Goal: Transaction & Acquisition: Purchase product/service

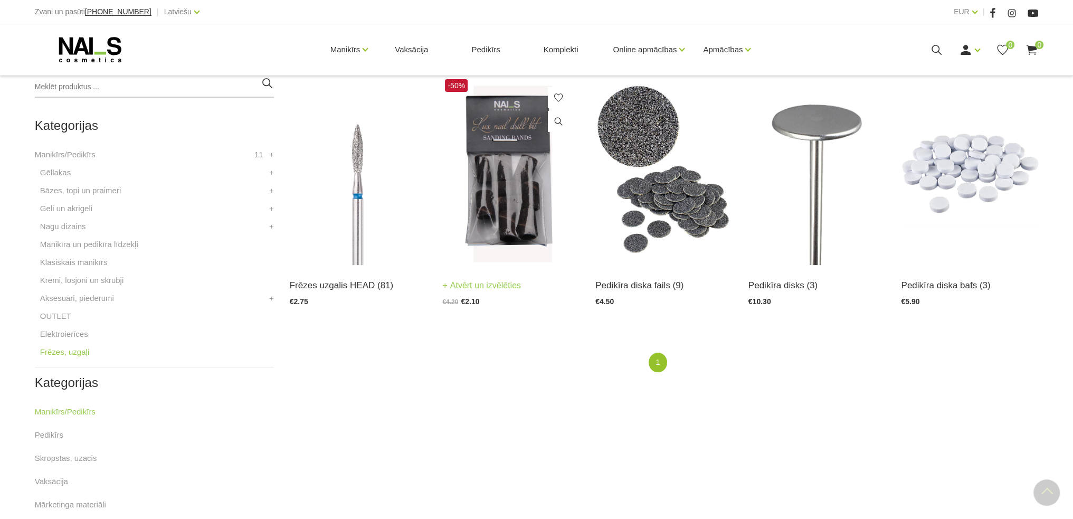
scroll to position [264, 0]
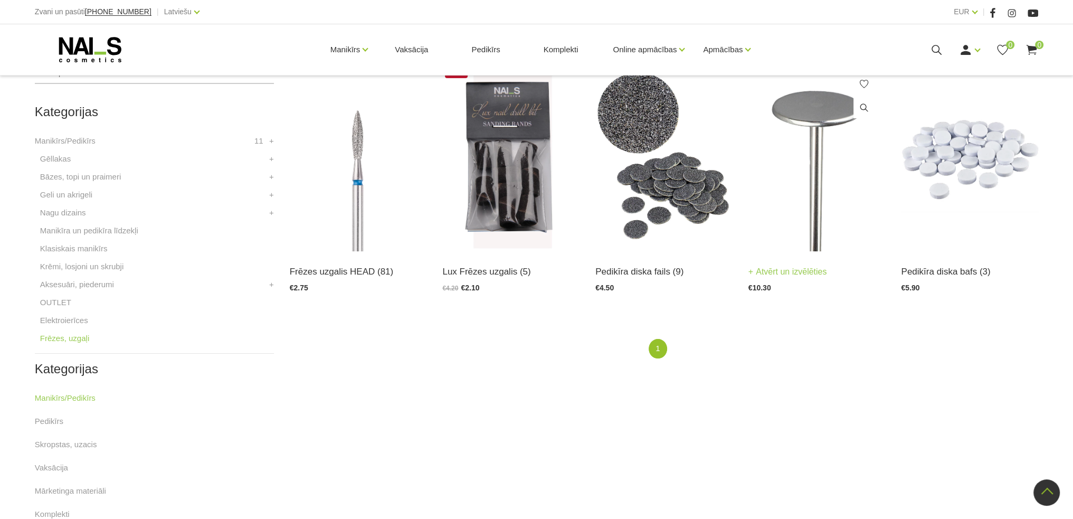
click at [813, 242] on img at bounding box center [816, 157] width 137 height 188
click at [794, 244] on img at bounding box center [816, 157] width 137 height 188
click at [619, 197] on img at bounding box center [663, 157] width 137 height 188
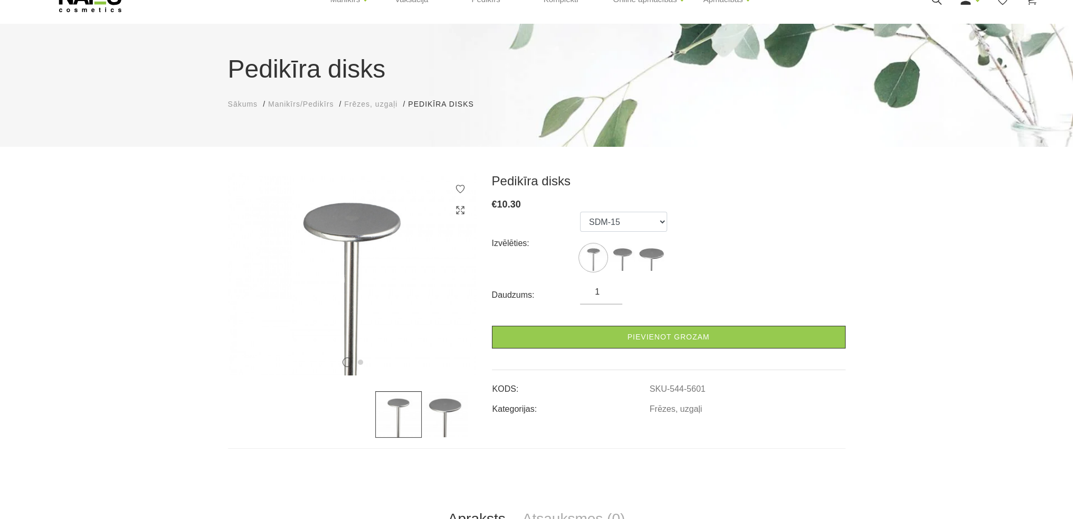
scroll to position [53, 0]
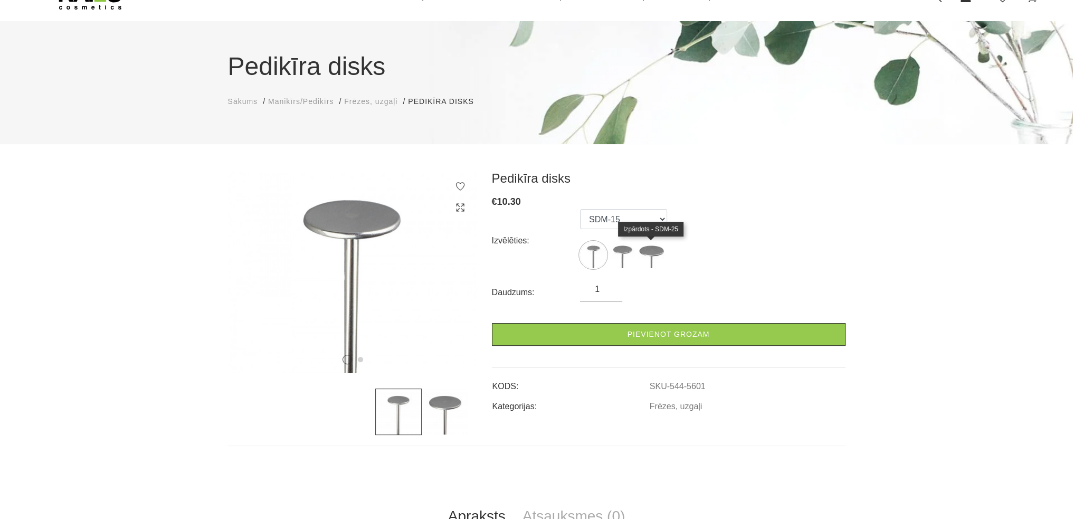
click at [648, 263] on img at bounding box center [651, 255] width 26 height 26
select select "5603"
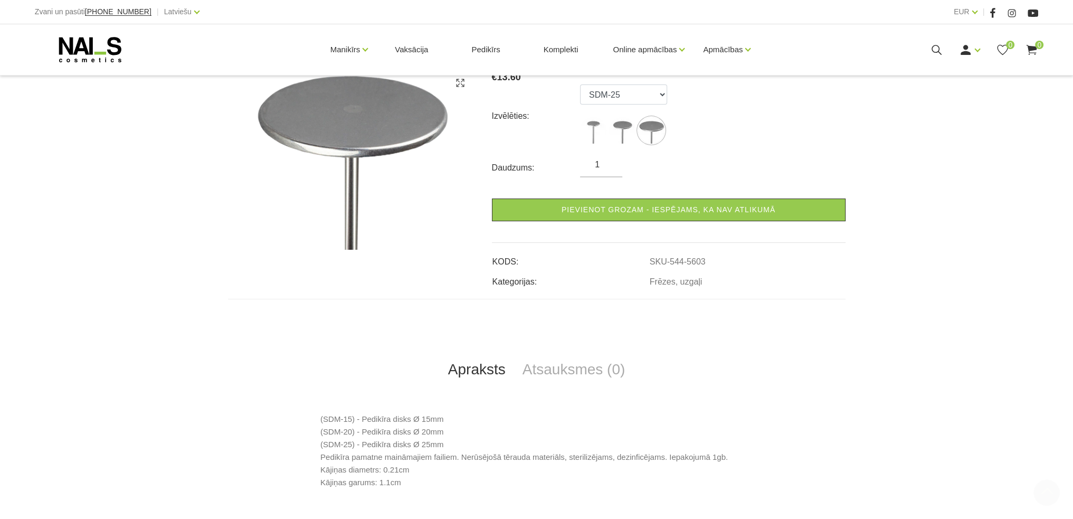
scroll to position [264, 0]
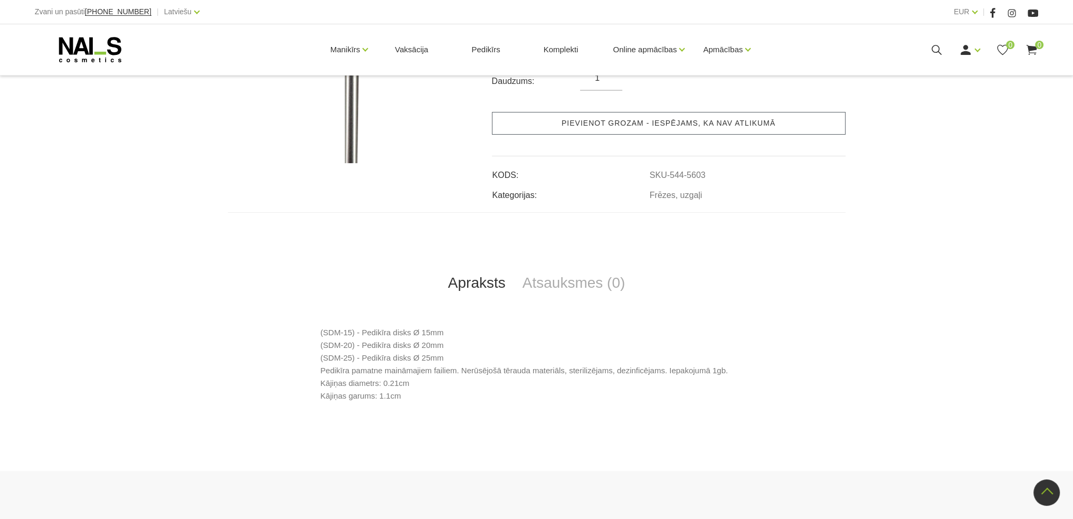
click at [649, 127] on link "Pievienot grozam - iespējams, ka nav atlikumā" at bounding box center [669, 123] width 354 height 23
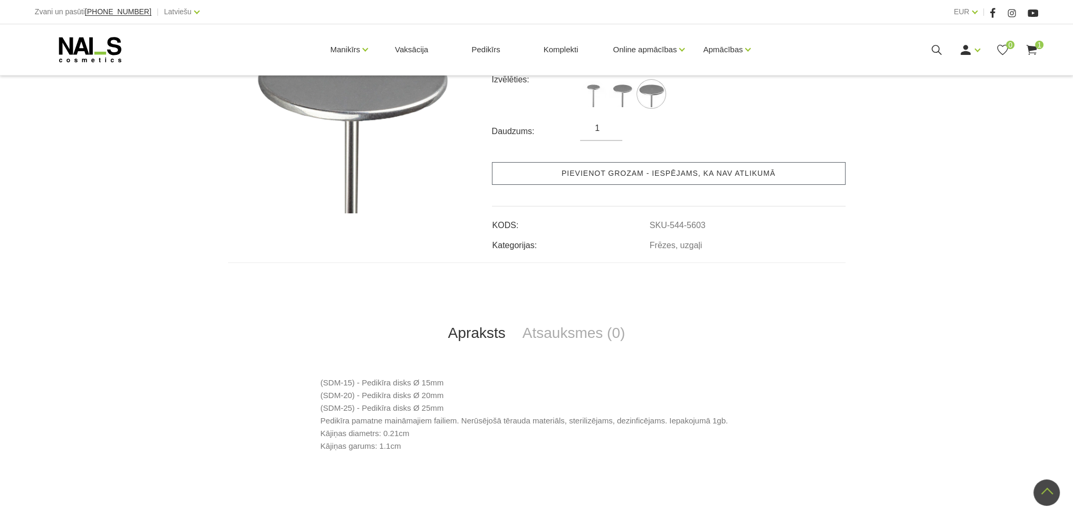
scroll to position [158, 0]
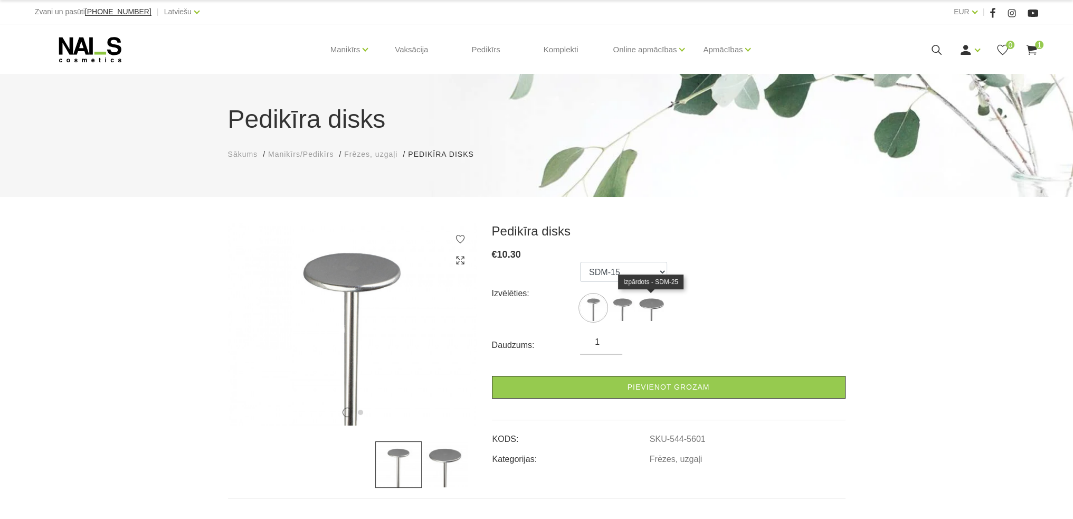
click at [648, 316] on img at bounding box center [651, 307] width 26 height 26
select select "5603"
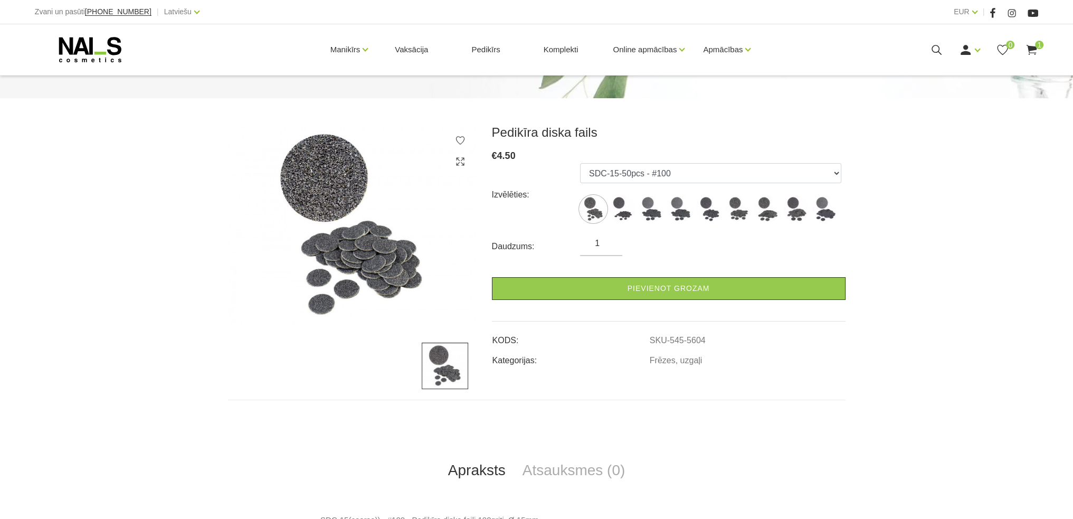
scroll to position [106, 0]
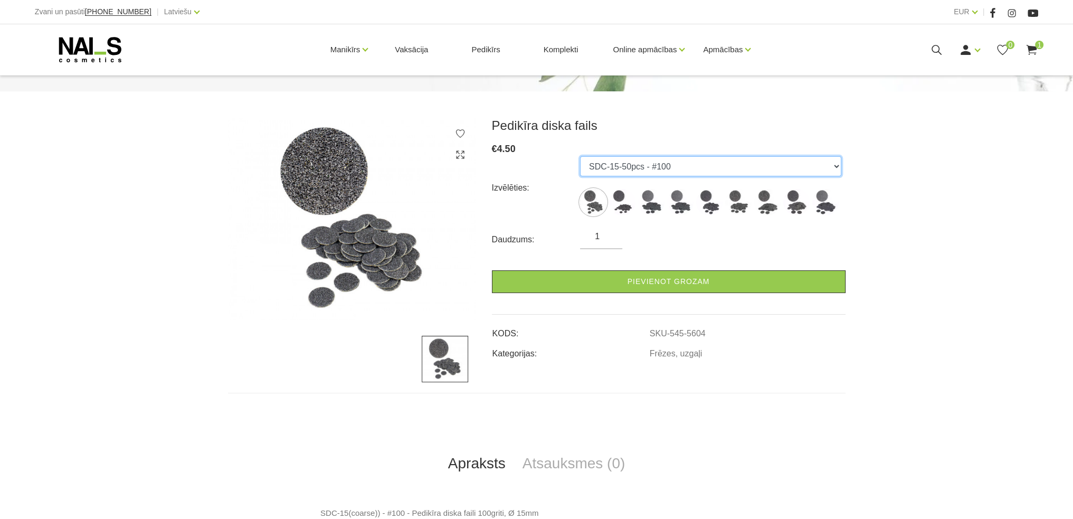
click at [682, 168] on select "SDC-15-50pcs - #100 SDC-15 - 50pcs - #180 SDC-15 - 50pcs - #240 SDC-20 - 50pcs …" at bounding box center [710, 166] width 261 height 20
click at [580, 156] on select "SDC-15-50pcs - #100 SDC-15 - 50pcs - #180 SDC-15 - 50pcs - #240 SDC-20 - 50pcs …" at bounding box center [710, 166] width 261 height 20
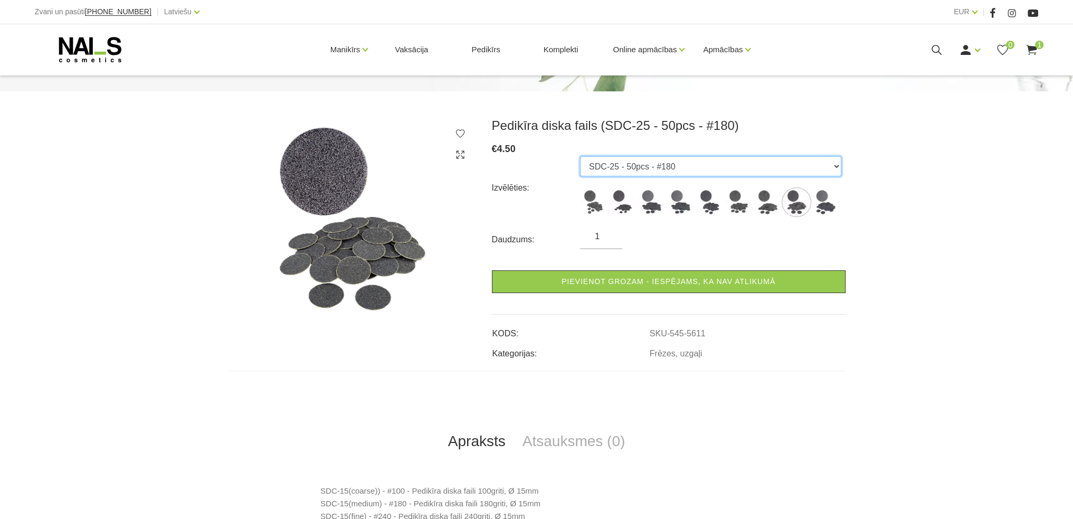
click at [688, 167] on select "SDC-15-50pcs - #100 SDC-15 - 50pcs - #180 SDC-15 - 50pcs - #240 SDC-20 - 50pcs …" at bounding box center [710, 166] width 261 height 20
click at [580, 156] on select "SDC-15-50pcs - #100 SDC-15 - 50pcs - #180 SDC-15 - 50pcs - #240 SDC-20 - 50pcs …" at bounding box center [710, 166] width 261 height 20
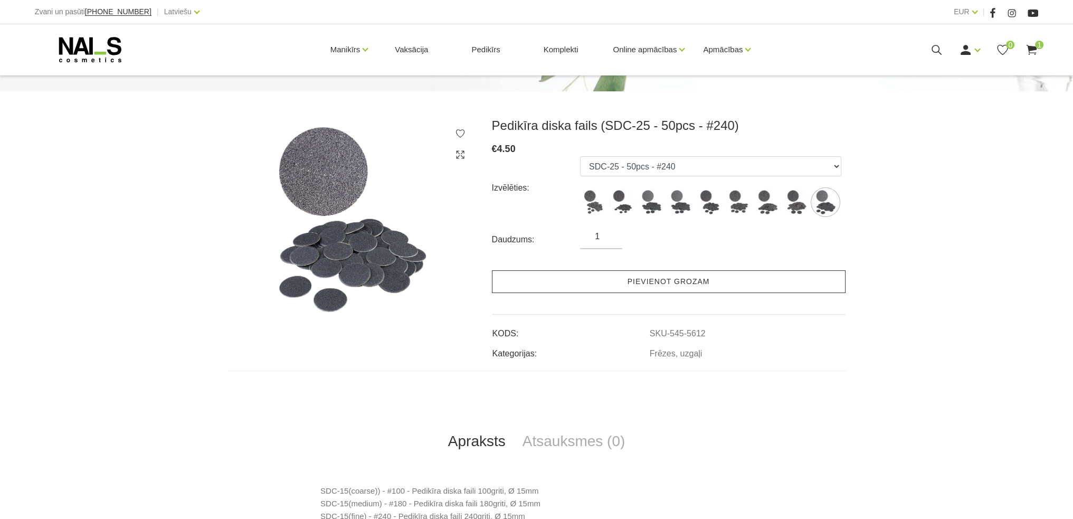
click at [652, 287] on link "Pievienot grozam" at bounding box center [669, 281] width 354 height 23
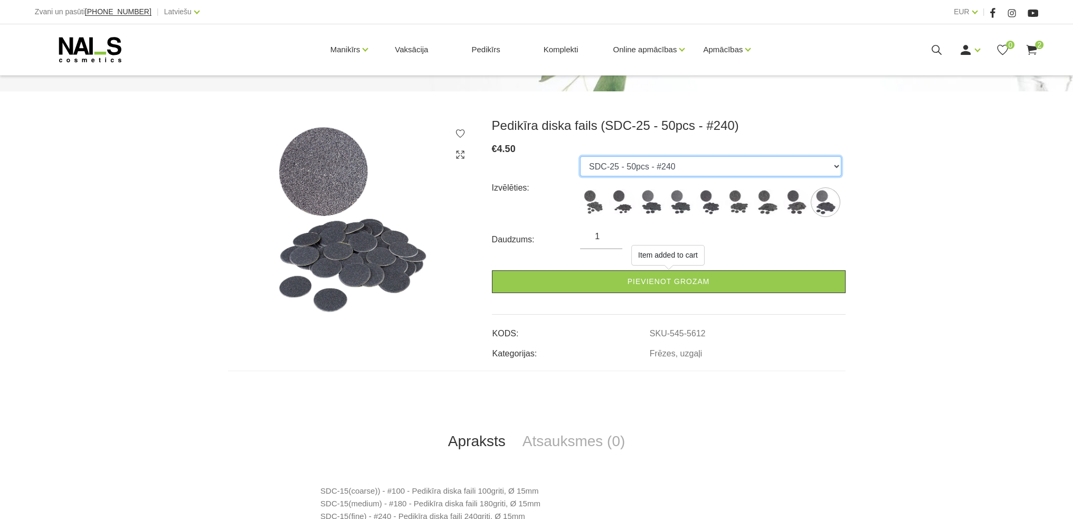
click at [680, 165] on select "SDC-15-50pcs - #100 SDC-15 - 50pcs - #180 SDC-15 - 50pcs - #240 SDC-20 - 50pcs …" at bounding box center [710, 166] width 261 height 20
click at [580, 156] on select "SDC-15-50pcs - #100 SDC-15 - 50pcs - #180 SDC-15 - 50pcs - #240 SDC-20 - 50pcs …" at bounding box center [710, 166] width 261 height 20
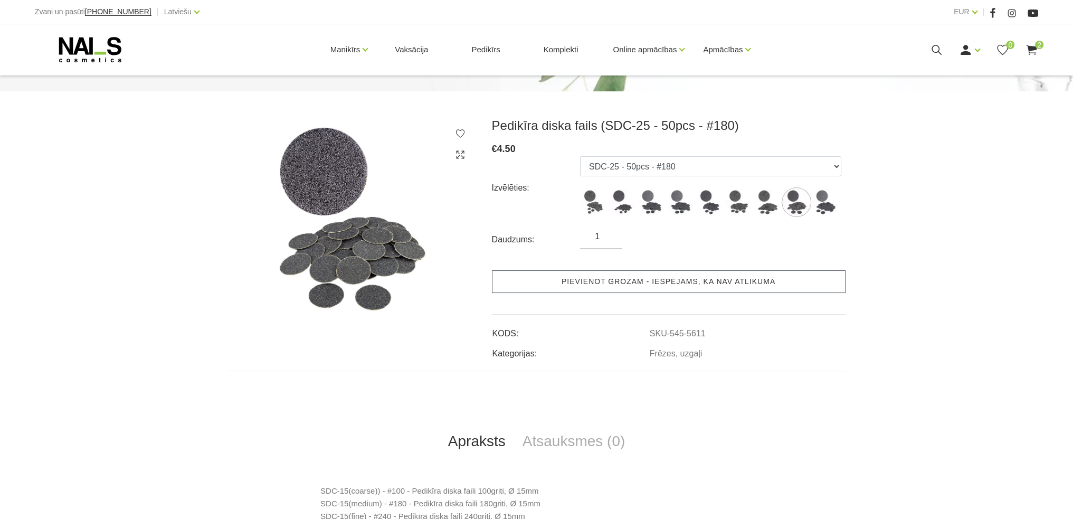
click at [656, 280] on link "Pievienot grozam - iespējams, ka nav atlikumā" at bounding box center [669, 281] width 354 height 23
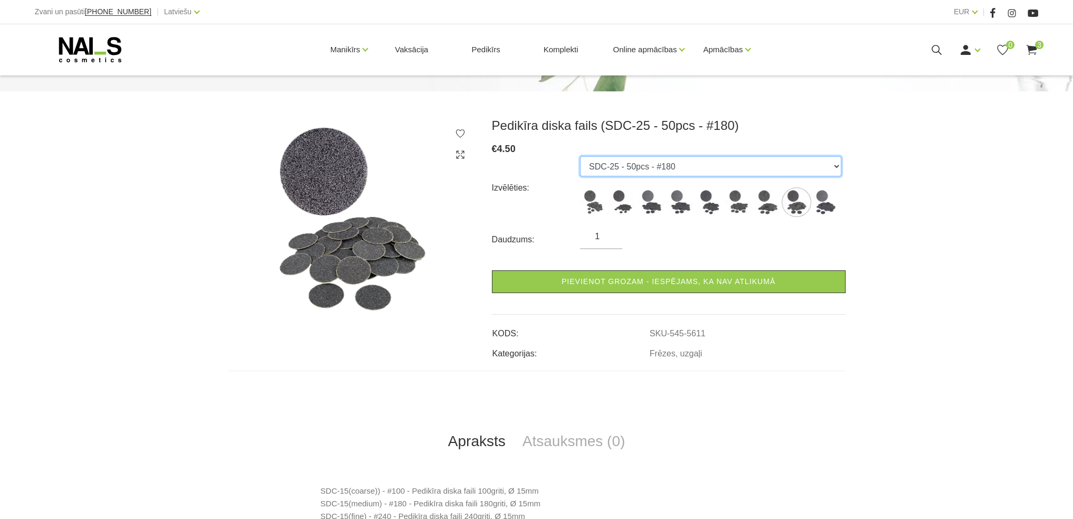
click at [676, 159] on select "SDC-15-50pcs - #100 SDC-15 - 50pcs - #180 SDC-15 - 50pcs - #240 SDC-20 - 50pcs …" at bounding box center [710, 166] width 261 height 20
select select "5610"
click at [580, 156] on select "SDC-15-50pcs - #100 SDC-15 - 50pcs - #180 SDC-15 - 50pcs - #240 SDC-20 - 50pcs …" at bounding box center [710, 166] width 261 height 20
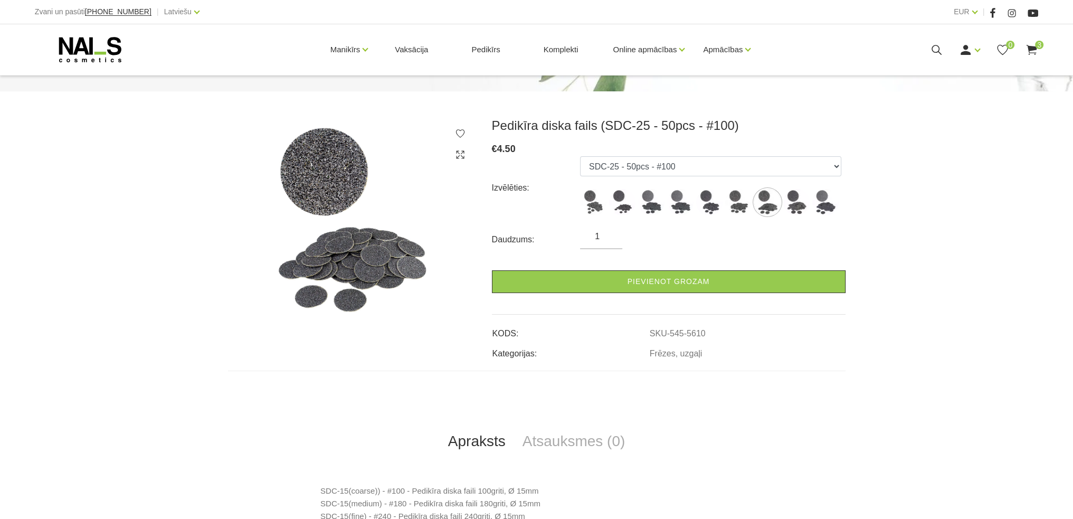
click at [665, 279] on link "Pievienot grozam" at bounding box center [669, 281] width 354 height 23
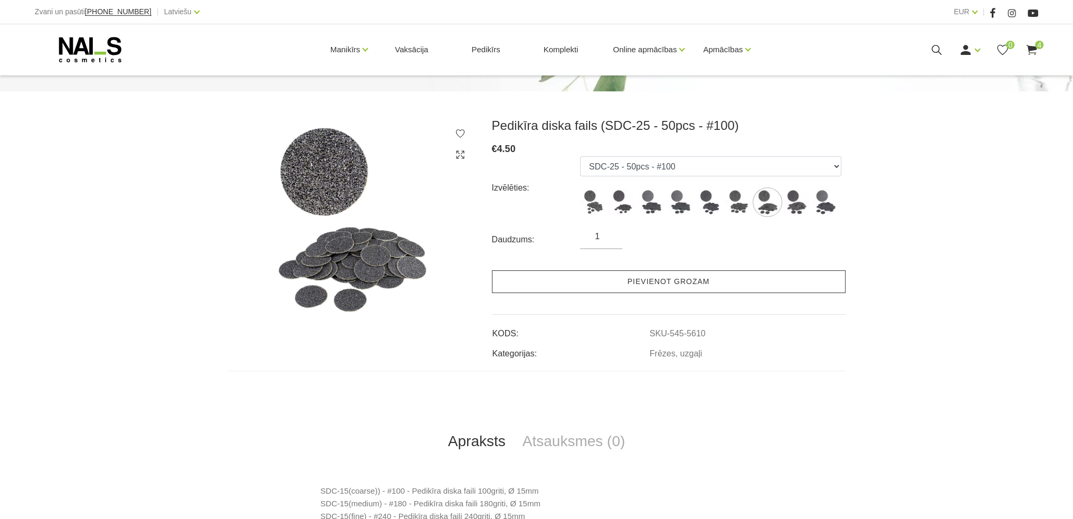
click at [629, 283] on link "Pievienot grozam" at bounding box center [669, 281] width 354 height 23
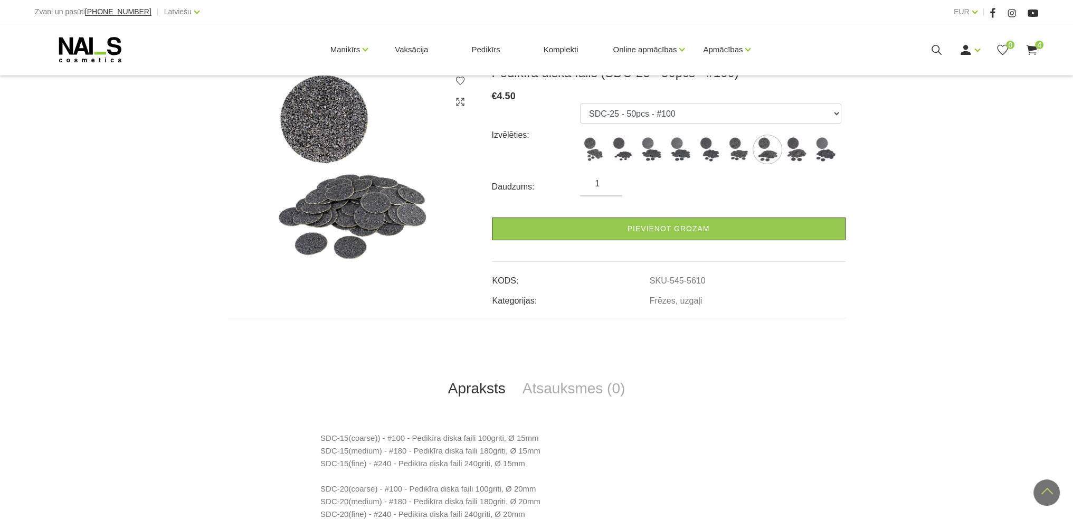
scroll to position [0, 0]
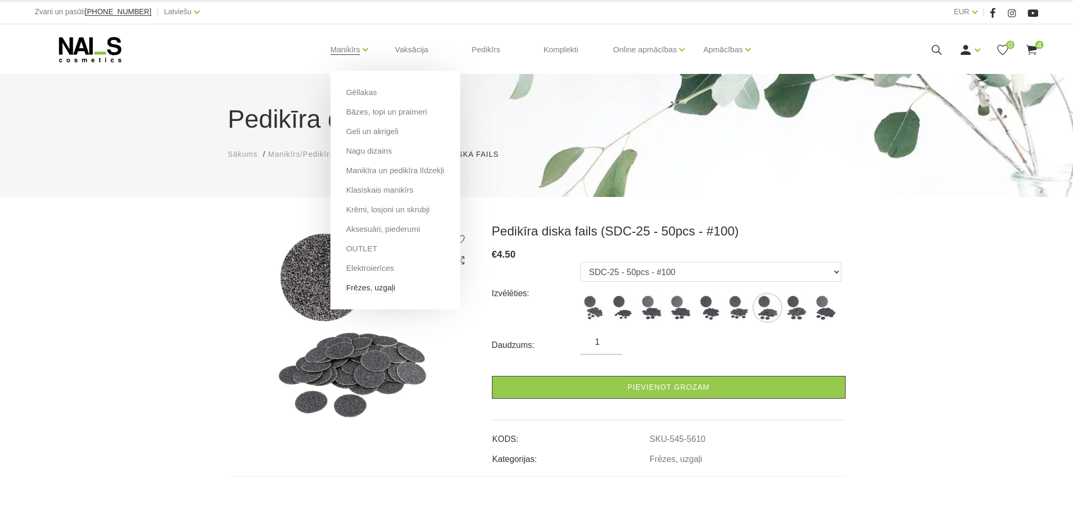
click at [374, 284] on link "Frēzes, uzgaļi" at bounding box center [370, 288] width 49 height 12
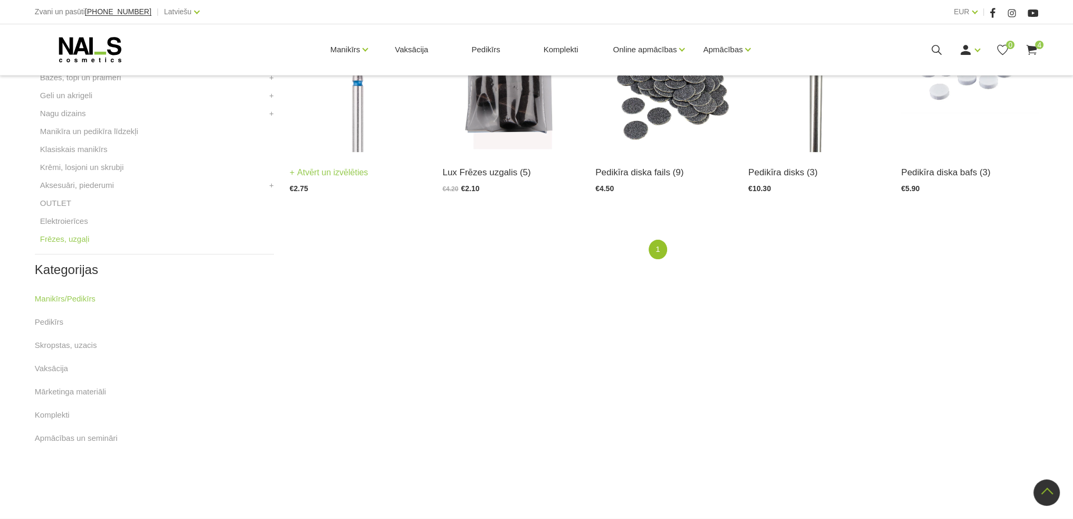
scroll to position [264, 0]
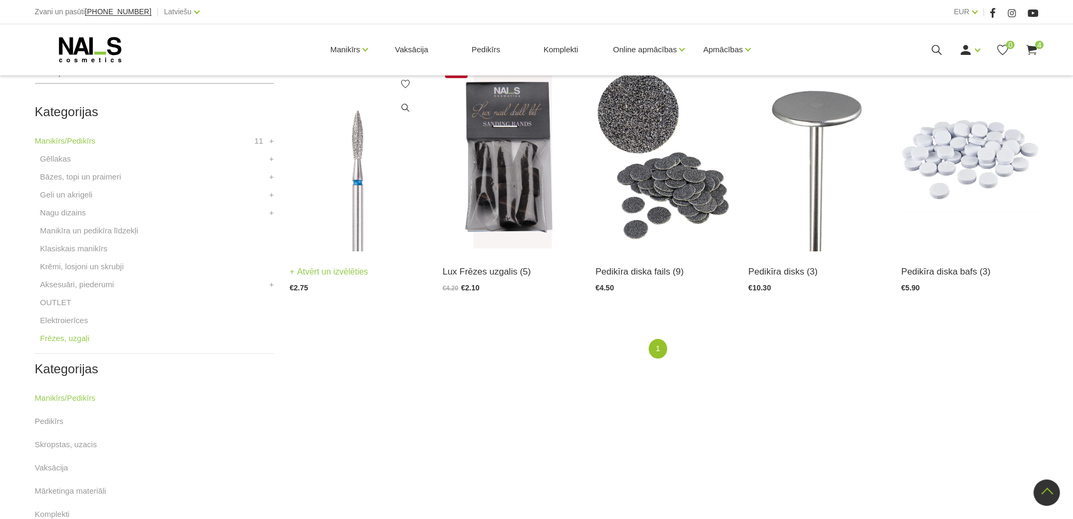
click at [345, 155] on img at bounding box center [358, 157] width 137 height 188
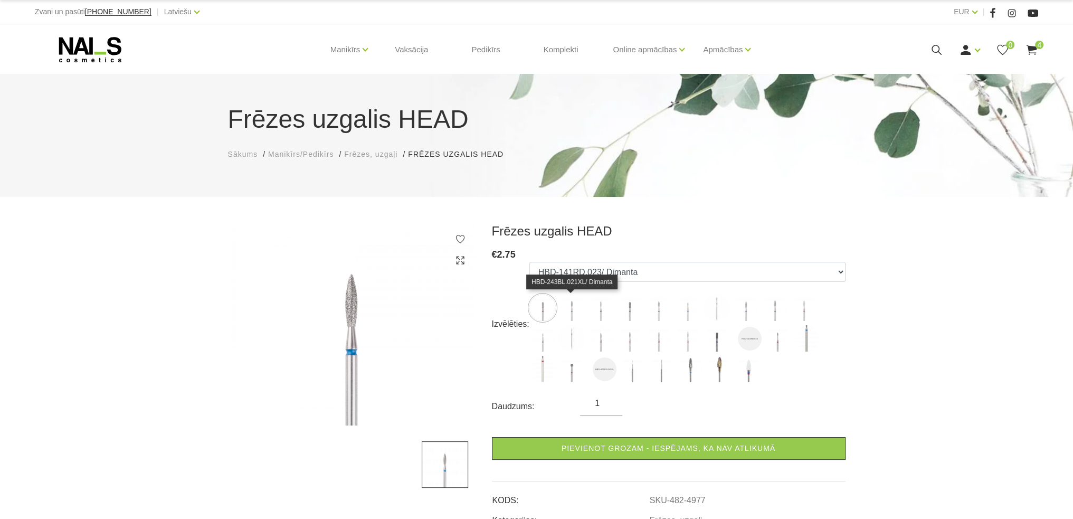
click at [567, 312] on img at bounding box center [571, 307] width 26 height 26
click at [543, 312] on img at bounding box center [542, 307] width 26 height 26
click at [596, 320] on img at bounding box center [600, 307] width 26 height 26
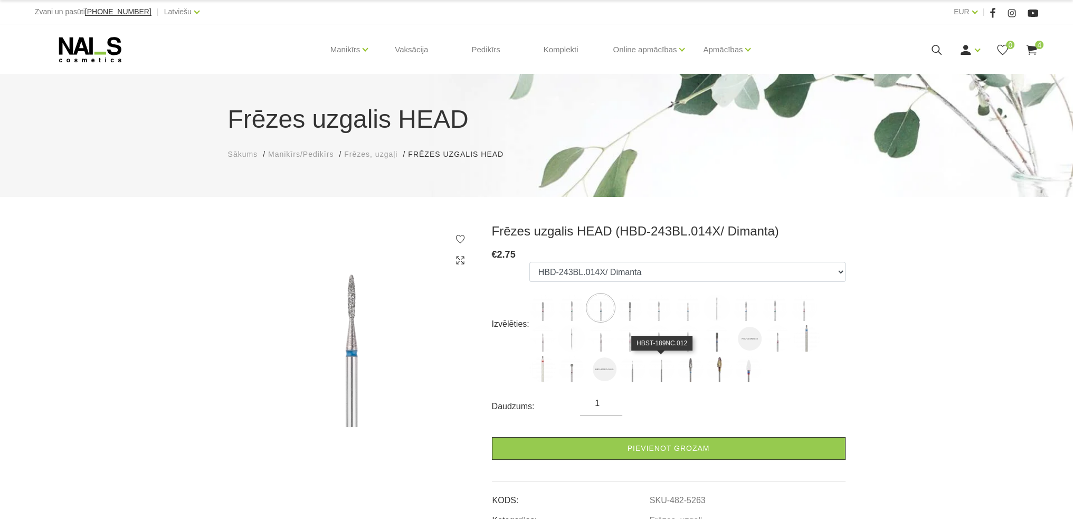
click at [658, 369] on img at bounding box center [661, 369] width 26 height 26
click at [627, 375] on img at bounding box center [632, 369] width 26 height 26
click at [803, 311] on img at bounding box center [803, 307] width 26 height 26
click at [780, 314] on img at bounding box center [774, 307] width 26 height 26
click at [737, 313] on img at bounding box center [745, 307] width 26 height 26
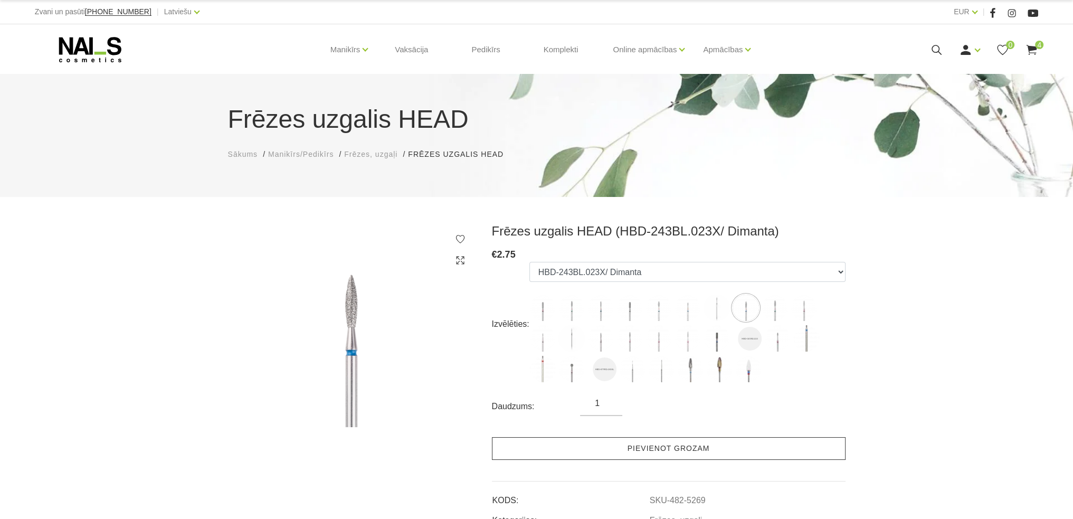
click at [644, 443] on link "Pievienot grozam" at bounding box center [669, 448] width 354 height 23
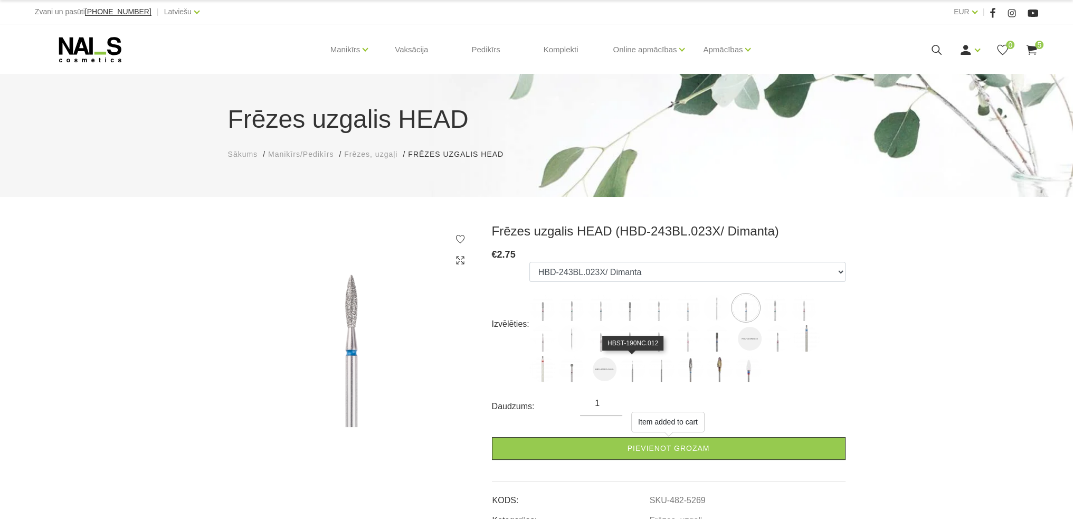
click at [631, 375] on img at bounding box center [632, 369] width 26 height 26
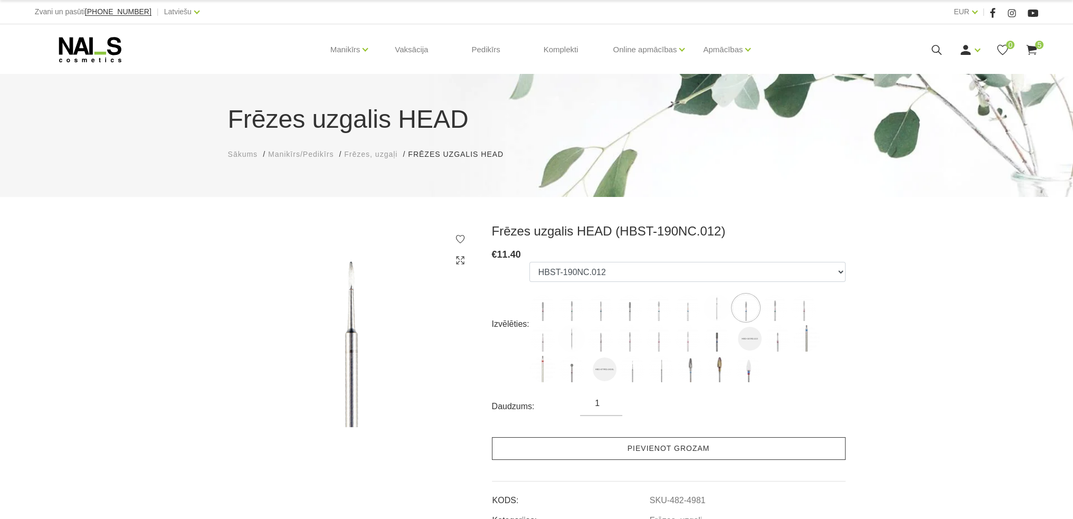
click at [652, 446] on link "Pievienot grozam" at bounding box center [669, 448] width 354 height 23
click at [658, 447] on link "Pievienot grozam" at bounding box center [669, 448] width 354 height 23
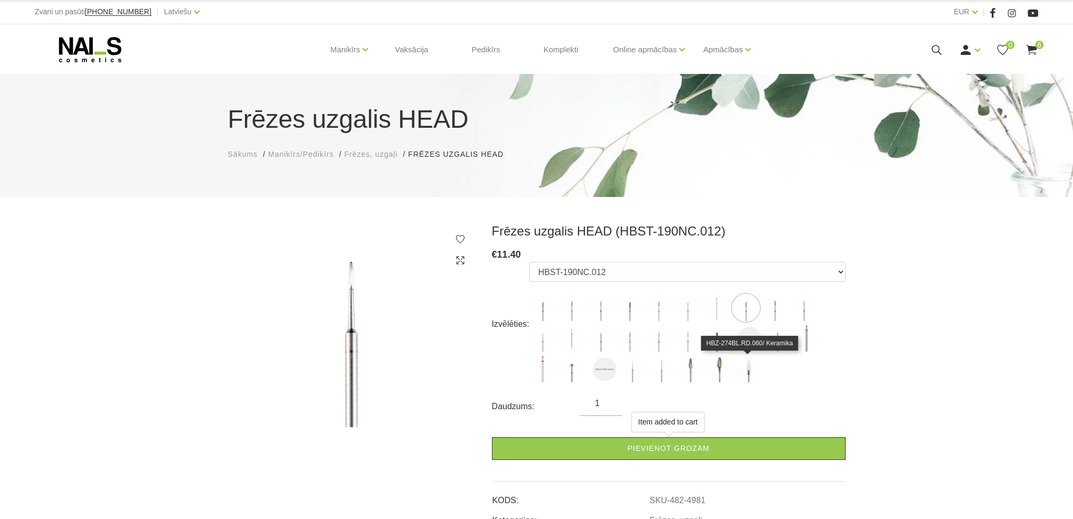
click at [749, 372] on img at bounding box center [748, 369] width 26 height 26
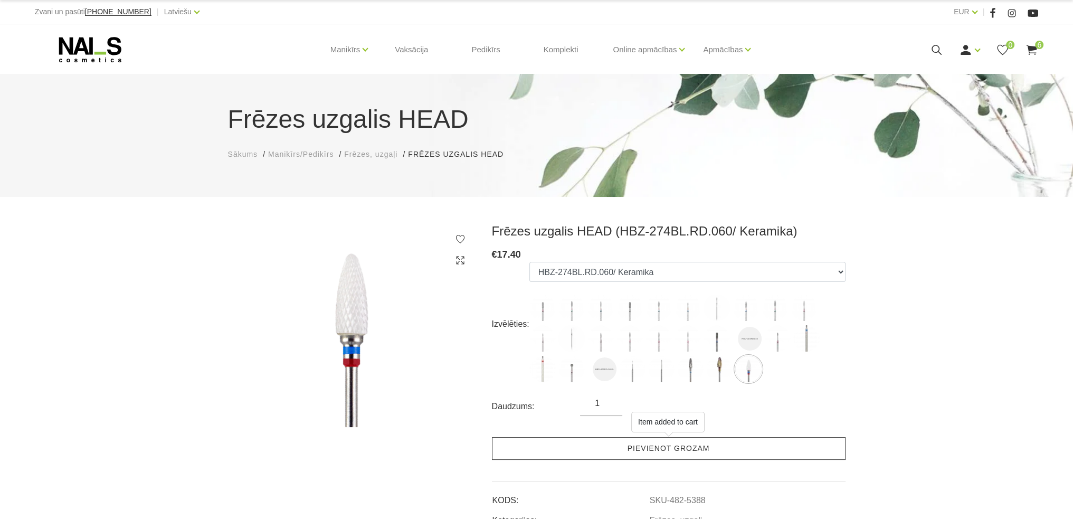
click at [635, 448] on link "Pievienot grozam" at bounding box center [669, 448] width 354 height 23
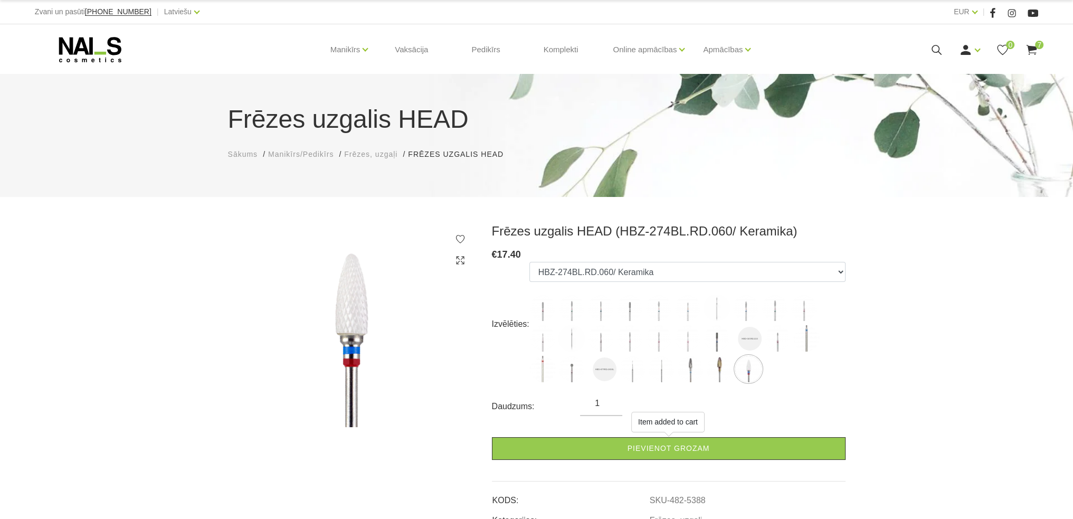
click at [1033, 52] on use at bounding box center [1031, 50] width 11 height 10
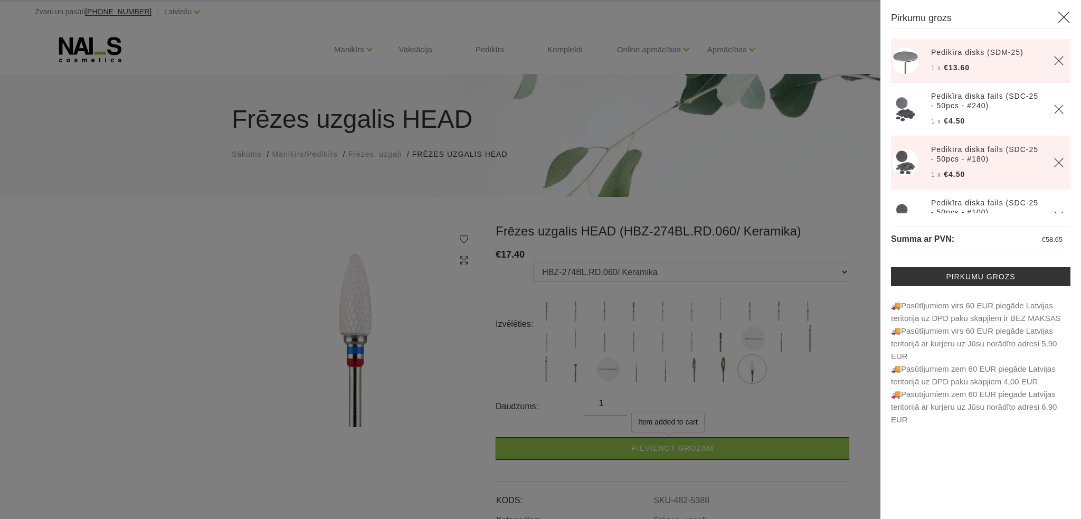
click at [443, 314] on div at bounding box center [540, 259] width 1081 height 519
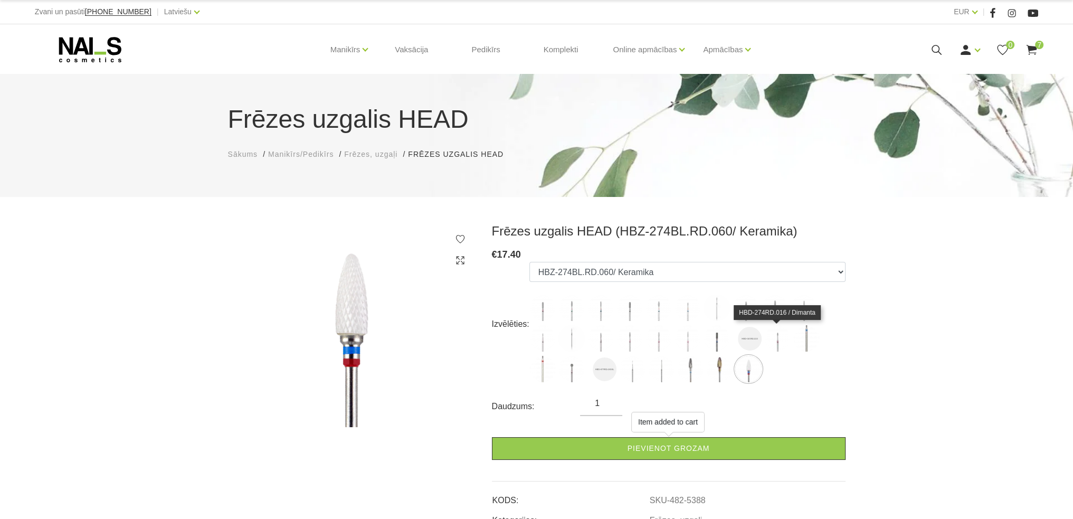
click at [778, 336] on img at bounding box center [777, 338] width 26 height 26
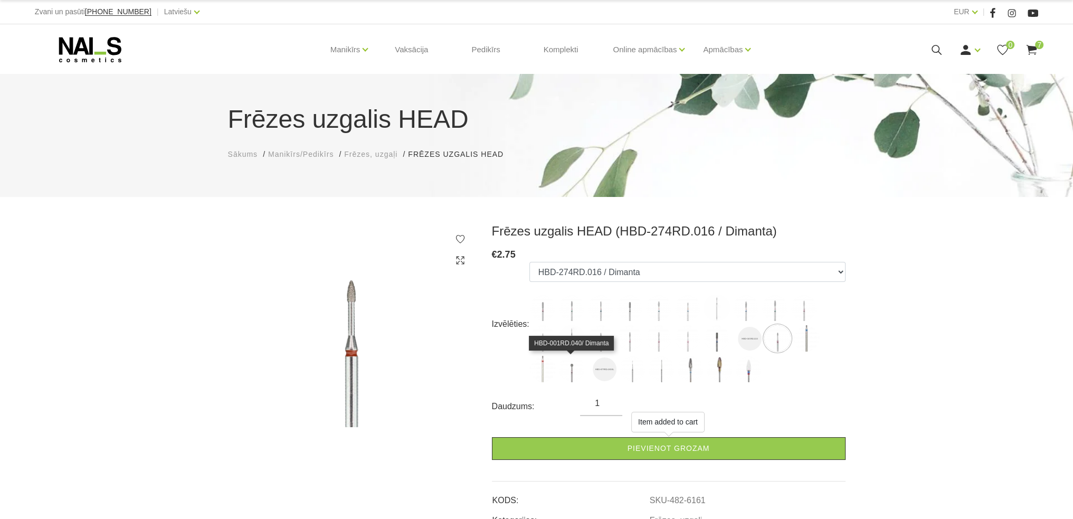
click at [569, 377] on img at bounding box center [571, 369] width 26 height 26
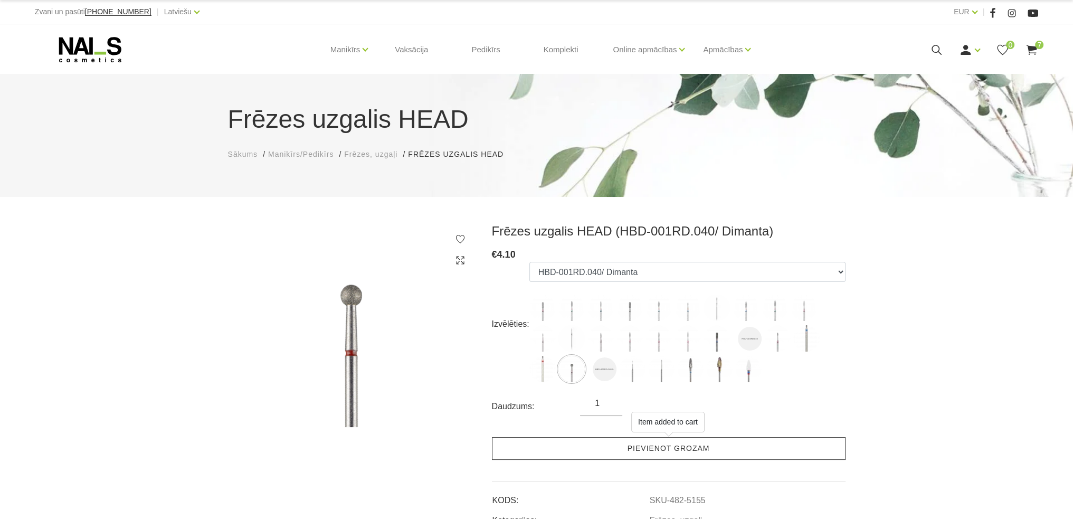
click at [653, 448] on link "Pievienot grozam" at bounding box center [669, 448] width 354 height 23
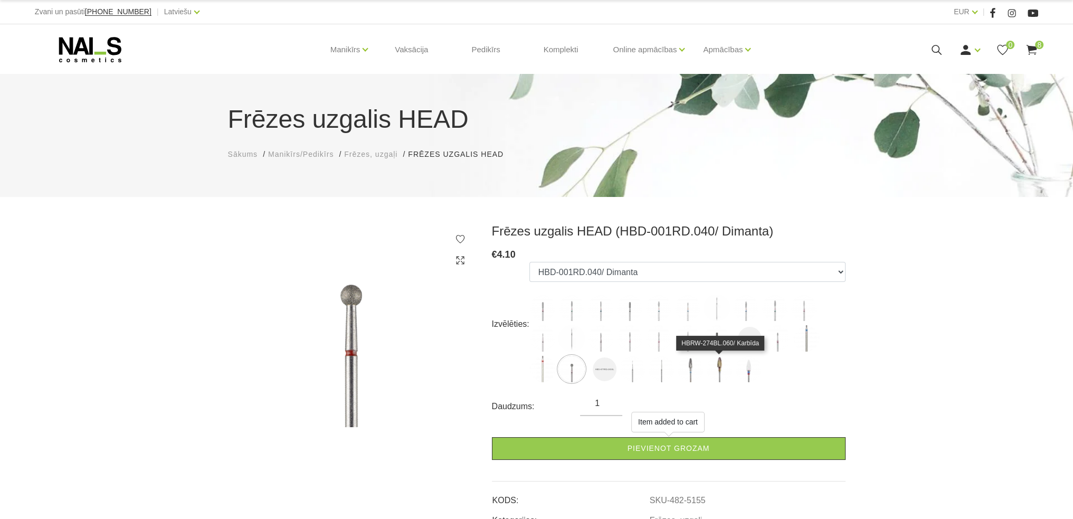
click at [721, 366] on img at bounding box center [719, 369] width 26 height 26
select select "5157"
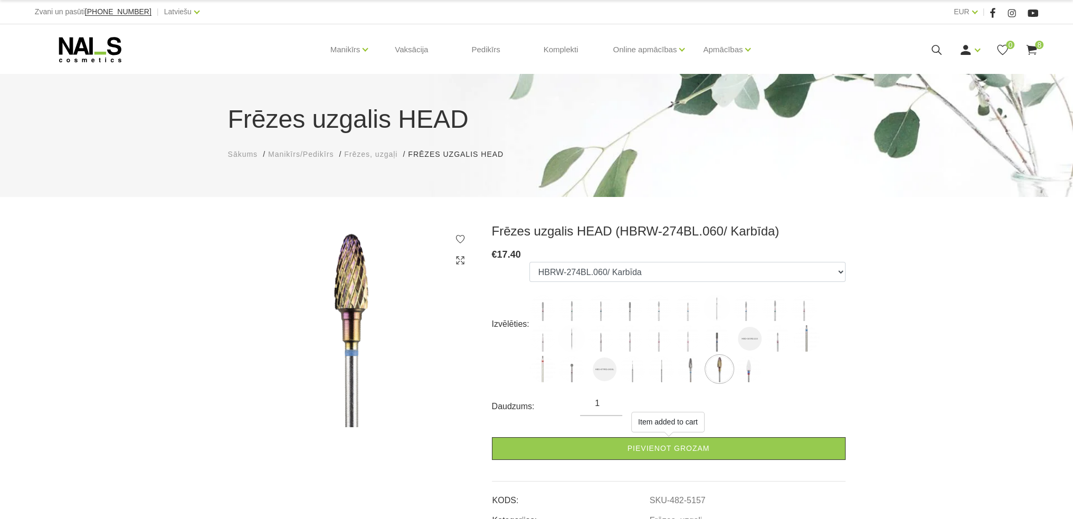
click at [1038, 53] on div "Manikīrs Gēllakas Bāzes, topi un praimeri Geli un akrigeli Nagu dizains Manikīr…" at bounding box center [536, 49] width 1019 height 51
click at [1034, 49] on use at bounding box center [1031, 50] width 11 height 10
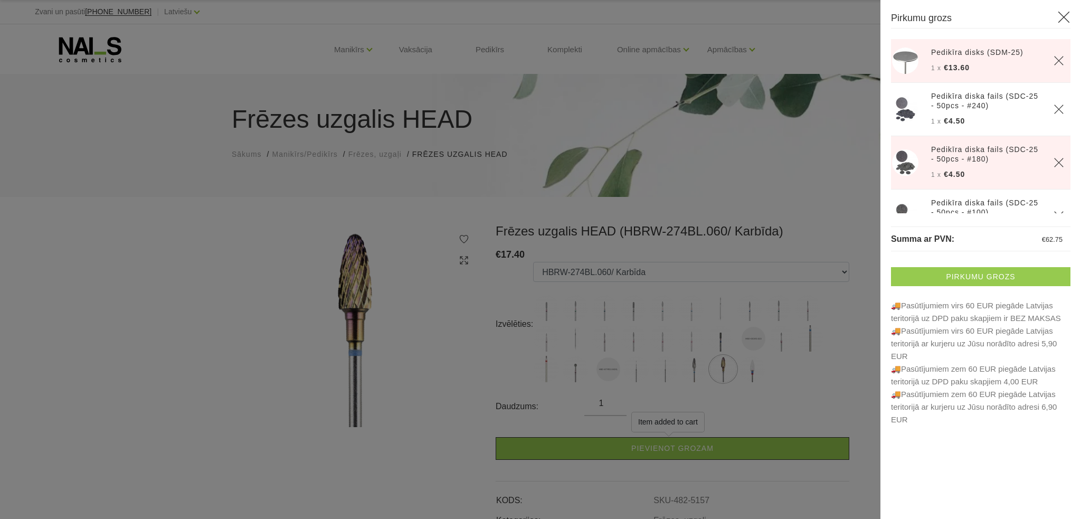
click at [978, 276] on link "Pirkumu grozs" at bounding box center [980, 276] width 179 height 19
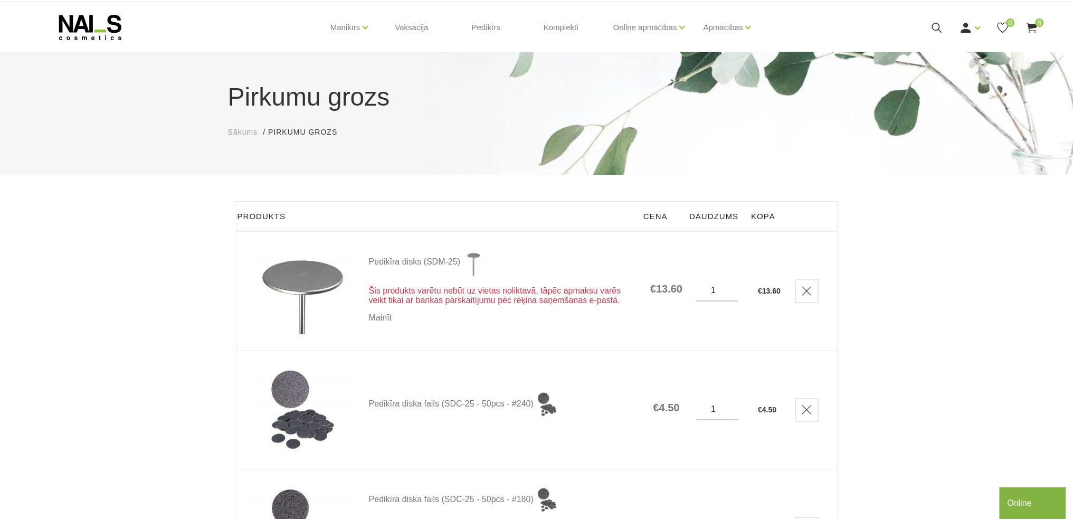
scroll to position [211, 0]
